Goal: Navigation & Orientation: Find specific page/section

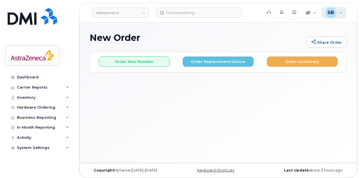
click at [342, 14] on div "SB [PERSON_NAME] Wireless Admin" at bounding box center [333, 12] width 25 height 11
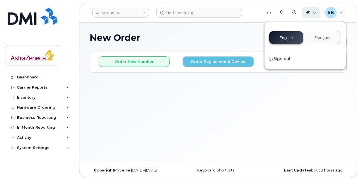
click at [312, 15] on div "Quicklinks" at bounding box center [310, 12] width 18 height 11
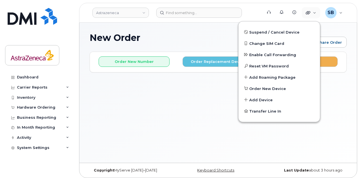
click at [195, 34] on h1 "New Order" at bounding box center [196, 38] width 214 height 10
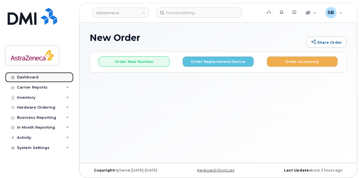
click at [25, 78] on div "Dashboard" at bounding box center [27, 77] width 21 height 5
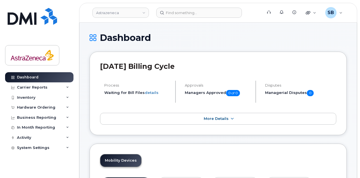
click at [182, 69] on h2 "July 2025 Billing Cycle" at bounding box center [218, 66] width 236 height 8
